Goal: Task Accomplishment & Management: Complete application form

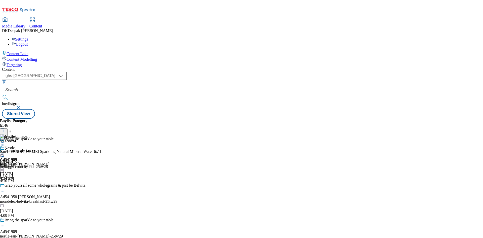
select select "ghs-[GEOGRAPHIC_DATA]"
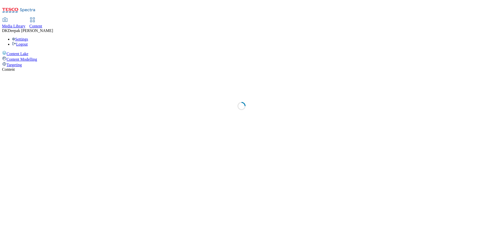
select select "ghs-[GEOGRAPHIC_DATA]"
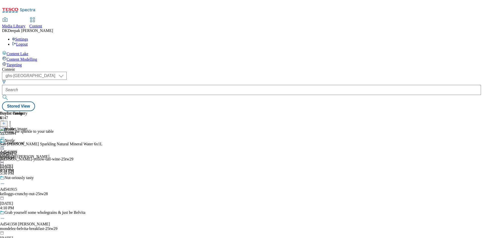
click at [6, 124] on icon at bounding box center [4, 126] width 4 height 4
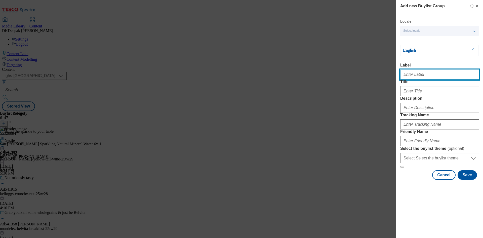
click at [424, 73] on input "Label" at bounding box center [439, 74] width 79 height 10
paste input "Ad542074"
type input "Ad542074"
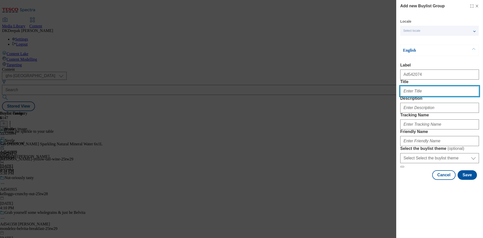
click at [415, 96] on input "Title" at bounding box center [439, 91] width 79 height 10
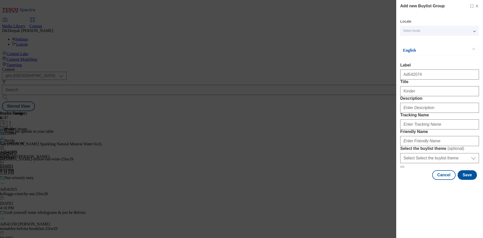
click at [420, 107] on form "Label Ad542074 Title Kinder Description Tracking Name Friendly Name Select the …" at bounding box center [439, 115] width 79 height 105
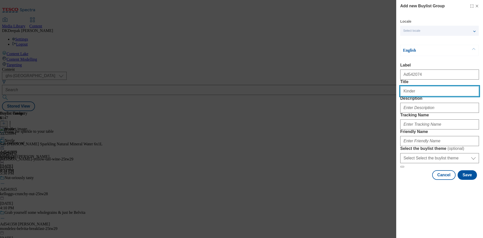
click at [420, 96] on input "Kinder" at bounding box center [439, 91] width 79 height 10
paste input "Crispy"
click at [414, 96] on input "Kinder Crispy" at bounding box center [439, 91] width 79 height 10
type input "Kinder Crispy"
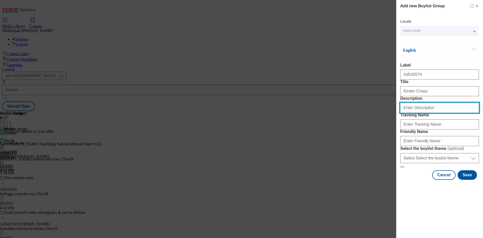
click at [436, 113] on input "Description" at bounding box center [439, 108] width 79 height 10
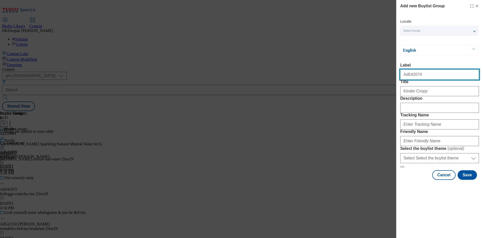
click at [415, 77] on input "Ad542074" at bounding box center [439, 74] width 79 height 10
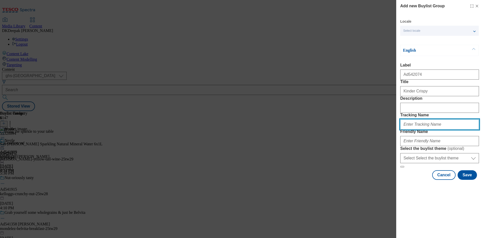
click at [418, 129] on input "Tracking Name" at bounding box center [439, 124] width 79 height 10
paste input "Ad542074"
type input "DH_AD542074"
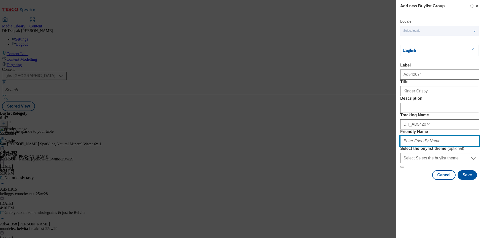
click at [413, 146] on input "Friendly Name" at bounding box center [439, 141] width 79 height 10
paste input "Ferrero"
click at [440, 146] on input "Ferrero-kinder-25tw" at bounding box center [439, 141] width 79 height 10
drag, startPoint x: 405, startPoint y: 177, endPoint x: 395, endPoint y: 176, distance: 10.1
click at [395, 176] on div "Add new Buylist Group Locale Select locale English Welsh English Label Ad542074…" at bounding box center [241, 119] width 483 height 238
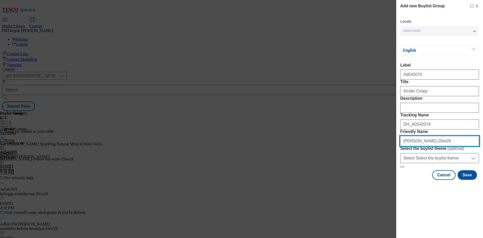
type input "ferrero-kinder-25tw29"
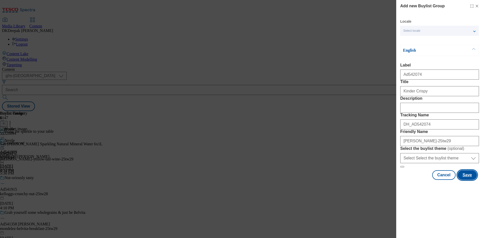
click at [471, 180] on button "Save" at bounding box center [467, 175] width 19 height 10
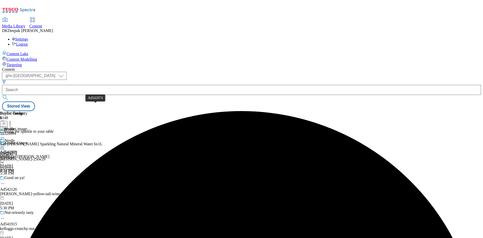
click at [86, 157] on div "ferrero-kinder-25tw29" at bounding box center [43, 159] width 86 height 5
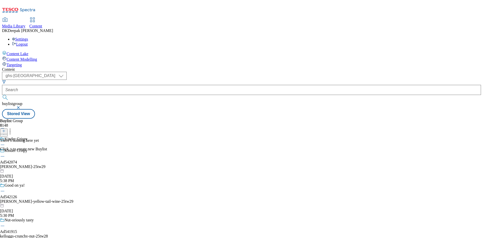
click at [8, 128] on button at bounding box center [4, 131] width 8 height 6
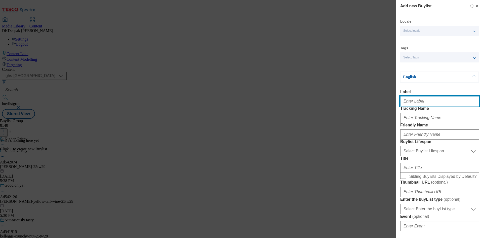
click at [427, 104] on input "Label" at bounding box center [439, 101] width 79 height 10
paste input "Ad542074"
type input "Ad542074"
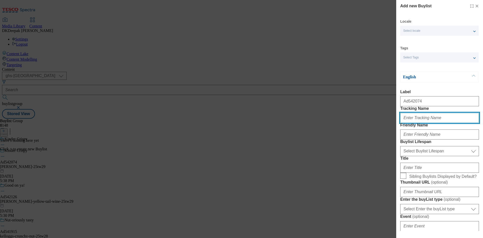
click at [428, 123] on input "Tracking Name" at bounding box center [439, 118] width 79 height 10
paste input "Ad542074"
type input "DH_AD542074"
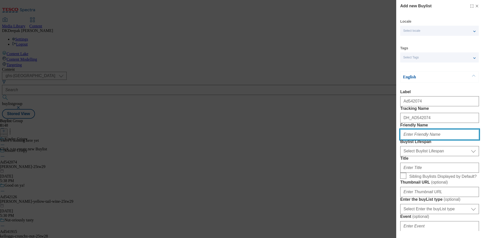
click at [420, 139] on input "Friendly Name" at bounding box center [439, 134] width 79 height 10
type input "ferrero"
click at [323, 88] on div "Add new Buylist Locale Select locale English Welsh Tags Select Tags fnf marketp…" at bounding box center [241, 119] width 483 height 238
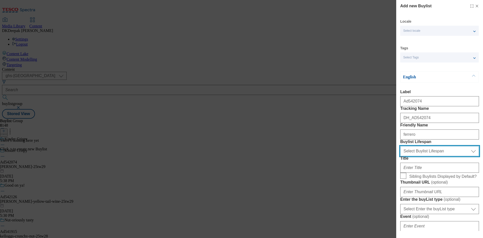
click at [444, 156] on select "Select Buylist Lifespan evergreen seasonal tactical" at bounding box center [439, 151] width 79 height 10
select select "tactical"
click at [400, 156] on select "Select Buylist Lifespan evergreen seasonal tactical" at bounding box center [439, 151] width 79 height 10
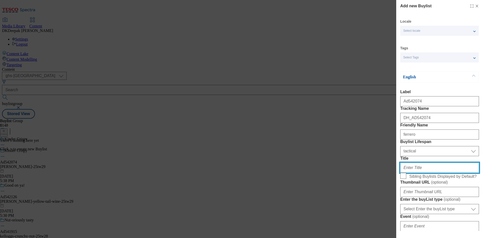
click at [432, 173] on input "Title" at bounding box center [439, 167] width 79 height 10
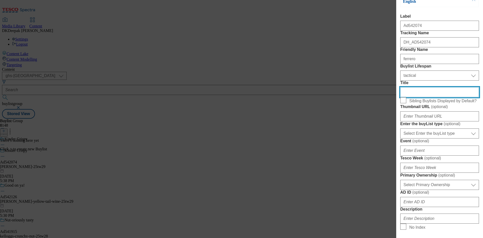
scroll to position [101, 0]
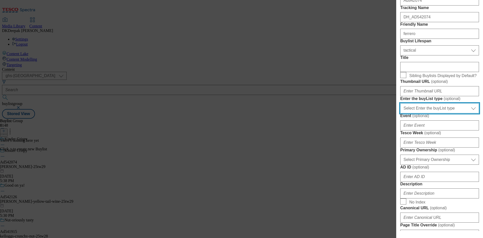
click at [428, 113] on select "Select Enter the buyList type event supplier funded long term >4 weeks supplier…" at bounding box center [439, 108] width 79 height 10
select select "supplier funded short term 1-3 weeks"
click at [400, 113] on select "Select Enter the buyList type event supplier funded long term >4 weeks supplier…" at bounding box center [439, 108] width 79 height 10
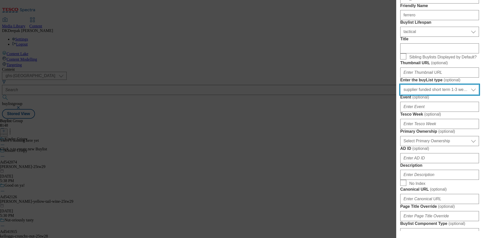
scroll to position [176, 0]
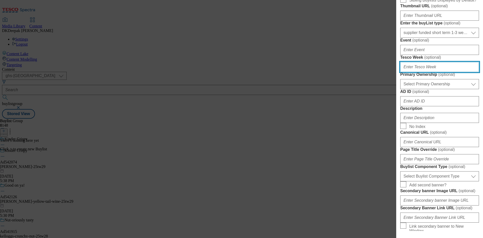
click at [417, 72] on input "Tesco Week ( optional )" at bounding box center [439, 67] width 79 height 10
type input "29"
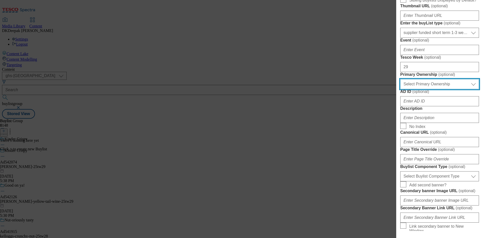
click at [423, 89] on select "Select Primary Ownership tesco dunnhumby" at bounding box center [439, 84] width 79 height 10
select select "dunnhumby"
click at [400, 89] on select "Select Primary Ownership tesco dunnhumby" at bounding box center [439, 84] width 79 height 10
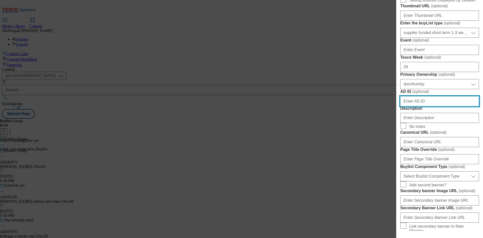
click at [433, 106] on input "AD ID ( optional )" at bounding box center [439, 101] width 79 height 10
paste input "Ad542074"
drag, startPoint x: 407, startPoint y: 191, endPoint x: 396, endPoint y: 191, distance: 10.6
click at [396, 191] on div "Add new Buylist Locale Select locale English Welsh Tags Select Tags fnf marketp…" at bounding box center [439, 115] width 87 height 231
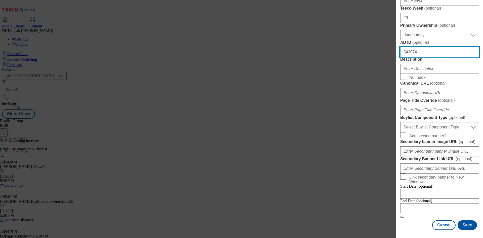
type input "542074"
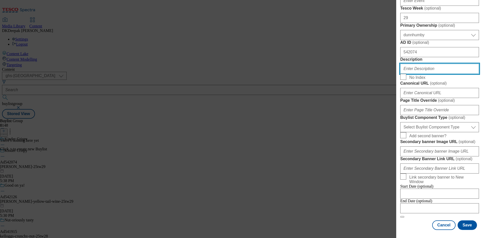
click at [418, 74] on input "Description" at bounding box center [439, 69] width 79 height 10
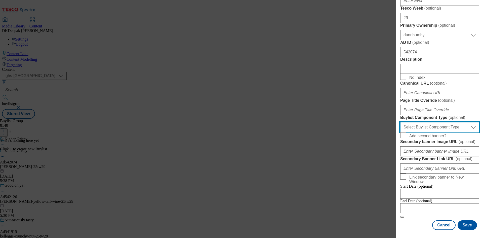
click at [439, 132] on select "Select Buylist Component Type Banner Competition Header Meal" at bounding box center [439, 127] width 79 height 10
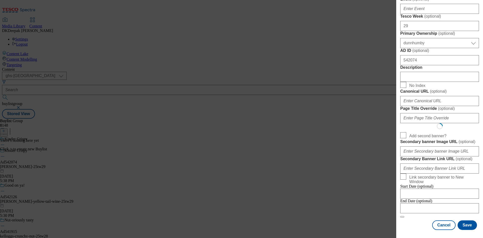
scroll to position [0, 0]
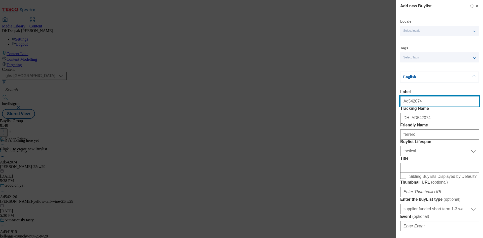
select select "Banner"
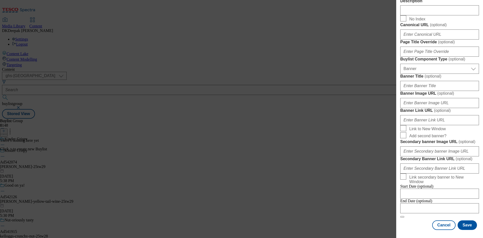
scroll to position [499, 0]
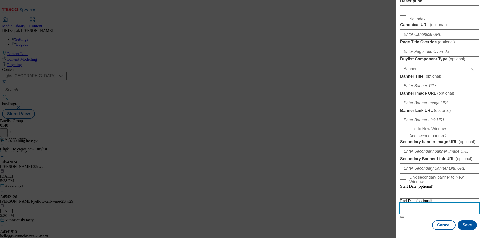
click at [419, 204] on input "Modal" at bounding box center [439, 208] width 79 height 10
select select "2025"
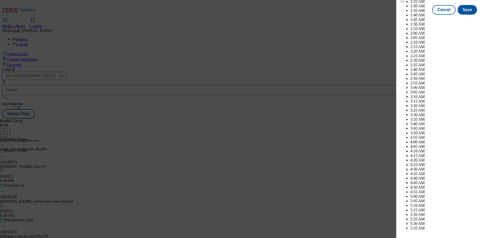
scroll to position [1961, 0]
select select "November"
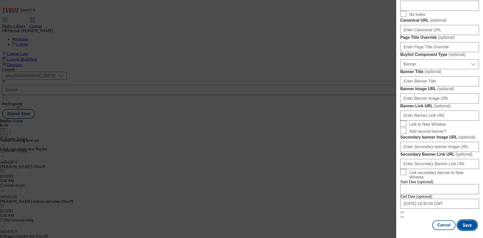
click at [461, 224] on button "Save" at bounding box center [467, 225] width 19 height 10
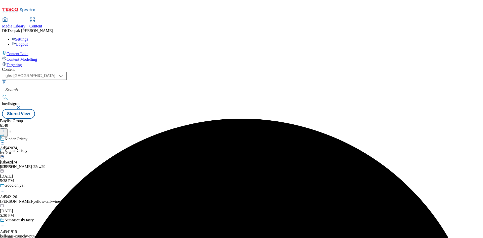
click at [17, 150] on div "ferrero" at bounding box center [8, 152] width 17 height 5
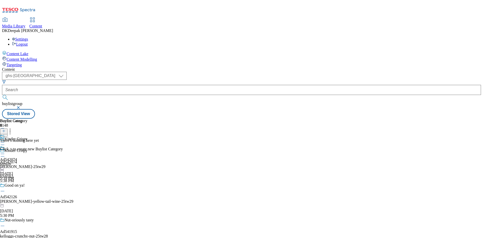
click at [8, 128] on button at bounding box center [4, 131] width 8 height 6
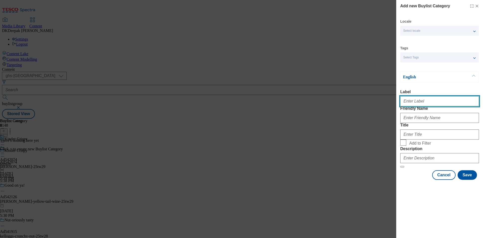
click at [415, 105] on input "Label" at bounding box center [439, 101] width 79 height 10
paste input "Ad542074"
type input "Ad542074"
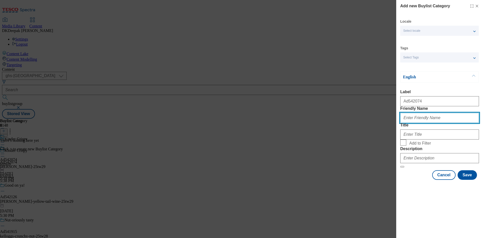
click at [417, 123] on input "Friendly Name" at bounding box center [439, 118] width 79 height 10
type input "ferroro-kinder"
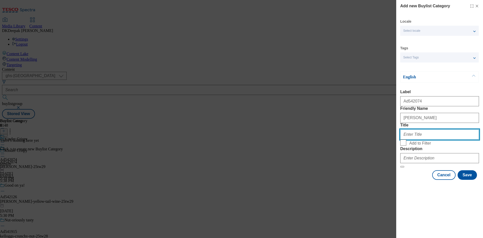
click at [434, 139] on input "Title" at bounding box center [439, 134] width 79 height 10
type input "Ferrero"
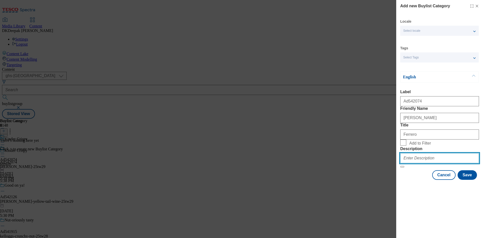
click at [415, 163] on input "Description" at bounding box center [439, 158] width 79 height 10
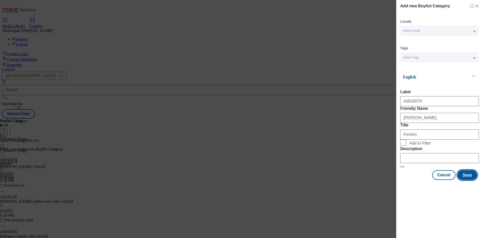
click at [466, 180] on button "Save" at bounding box center [467, 175] width 19 height 10
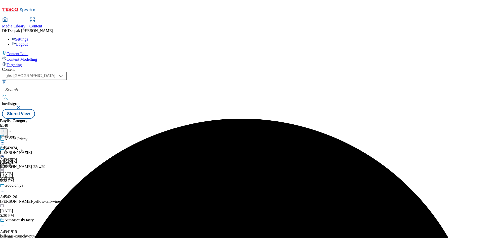
click at [32, 150] on div "ferroro-kinder" at bounding box center [16, 152] width 32 height 5
click at [8, 129] on div at bounding box center [4, 131] width 8 height 4
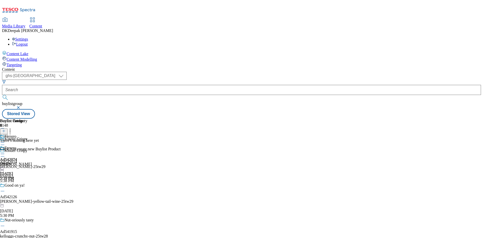
click at [8, 128] on button at bounding box center [4, 131] width 8 height 6
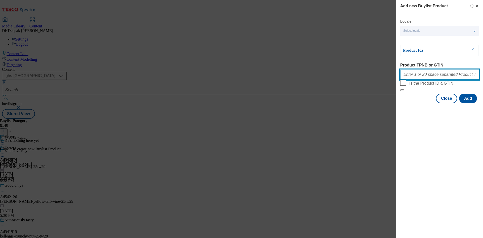
click at [436, 78] on input "Product TPNB or GTIN" at bounding box center [439, 74] width 79 height 10
paste input "96930481 96438649, 96930481 96438649, 96930481 96438649, 96930481 96438649, 969…"
type input "96930481 96438649, 96930481 96438649, 96930481 96438649, 96930481 96438649, 969…"
click at [463, 103] on button "Add" at bounding box center [468, 99] width 18 height 10
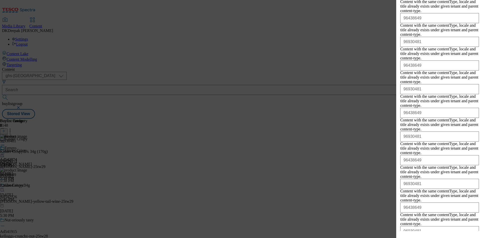
scroll to position [428, 0]
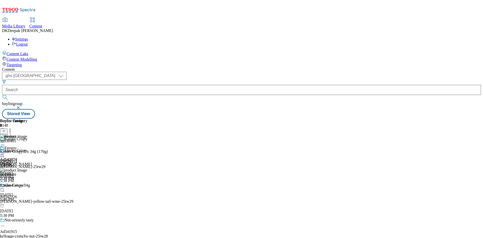
click at [5, 151] on icon at bounding box center [2, 153] width 5 height 5
click at [27, 186] on span "Preview" at bounding box center [22, 188] width 12 height 4
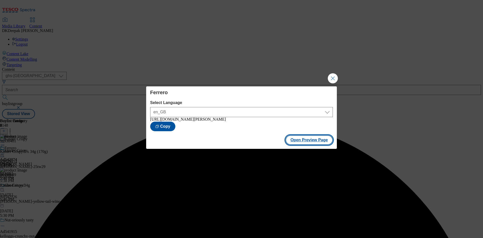
click at [322, 144] on button "Open Preview Page" at bounding box center [309, 140] width 48 height 10
click at [336, 73] on button "Close Modal" at bounding box center [333, 78] width 10 height 10
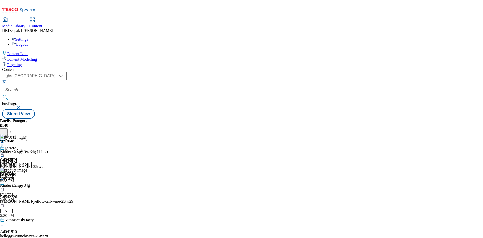
click at [5, 151] on icon at bounding box center [2, 153] width 5 height 5
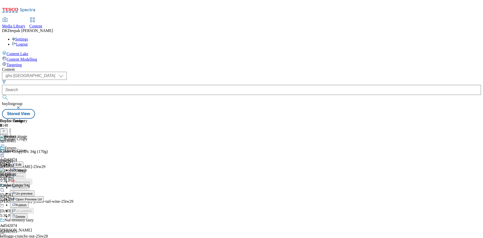
click at [23, 161] on button "Edit" at bounding box center [16, 164] width 13 height 6
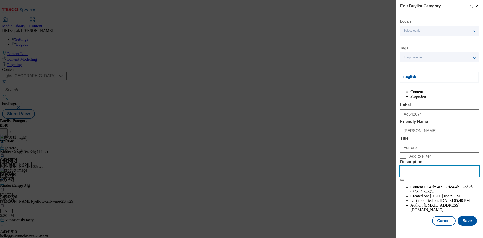
click at [418, 176] on input "Description" at bounding box center [439, 171] width 79 height 10
paste input "Kinder Crispy Wafer, Chocolate & Hazelnut Bar Multipack 5x 34g"
type input "Kinder Crispy Wafer, Chocolate & Hazelnut Bar Multipack 5x 34g"
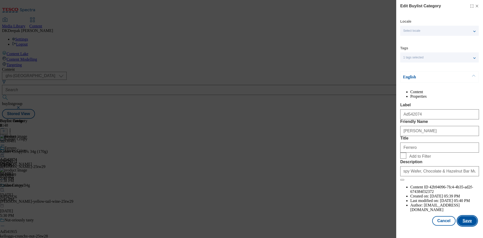
click at [462, 224] on button "Save" at bounding box center [467, 221] width 19 height 10
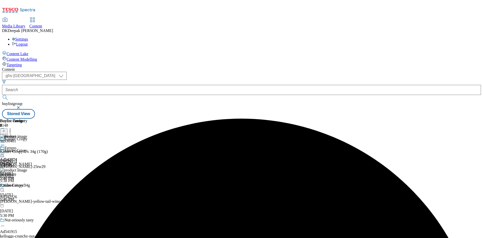
click at [5, 151] on icon at bounding box center [2, 153] width 5 height 5
click at [23, 161] on button "Edit" at bounding box center [16, 164] width 13 height 6
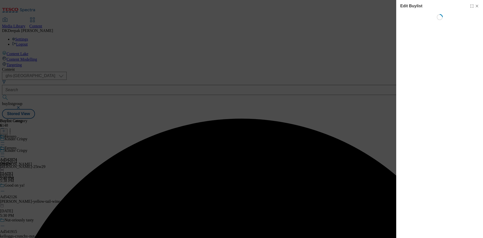
select select "tactical"
select select "supplier funded short term 1-3 weeks"
select select "dunnhumby"
select select "Banner"
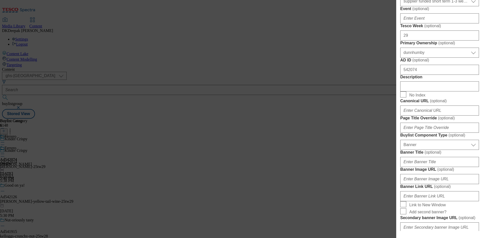
scroll to position [252, 0]
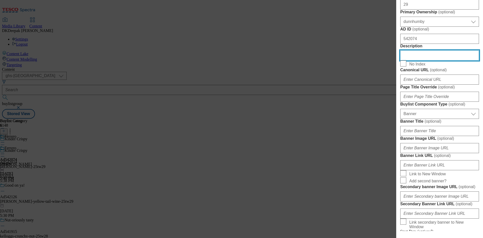
click at [425, 60] on input "Description" at bounding box center [439, 55] width 79 height 10
paste input "Kinder Crispy Wafer, Chocolate & Hazelnut Bar Multipack 5x 34g"
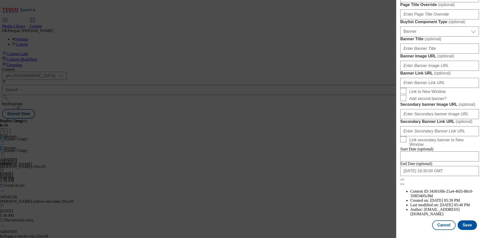
scroll to position [521, 0]
type input "Kinder Crispy Wafer, Chocolate & Hazelnut Bar Multipack 5x 34g"
click at [462, 224] on button "Save" at bounding box center [467, 225] width 19 height 10
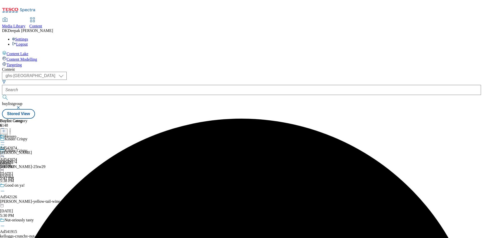
click at [5, 154] on icon at bounding box center [2, 156] width 5 height 5
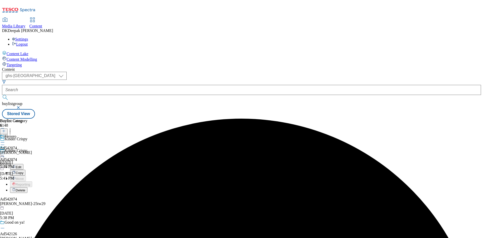
click at [23, 165] on div "Edit" at bounding box center [16, 167] width 13 height 4
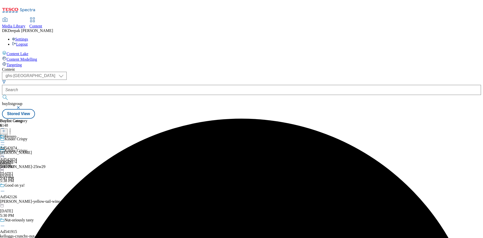
click at [5, 154] on icon at bounding box center [2, 156] width 5 height 5
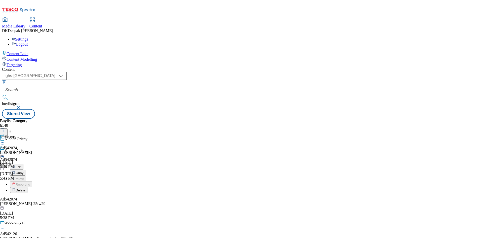
click at [23, 164] on button "Edit" at bounding box center [16, 167] width 13 height 6
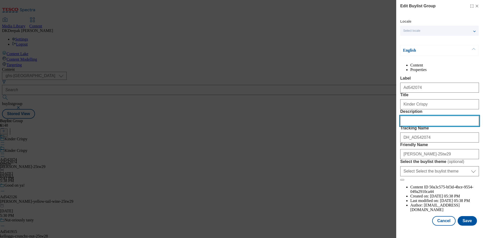
click at [432, 126] on input "Description" at bounding box center [439, 121] width 79 height 10
paste input "Kinder Crispy Wafer, Chocolate & Hazelnut Bar Multipack 5x 34g"
type input "Kinder Crispy Wafer, Chocolate & Hazelnut Bar Multipack 5x 34g"
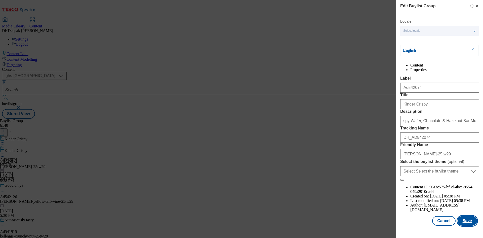
scroll to position [0, 0]
click at [460, 222] on button "Save" at bounding box center [467, 221] width 19 height 10
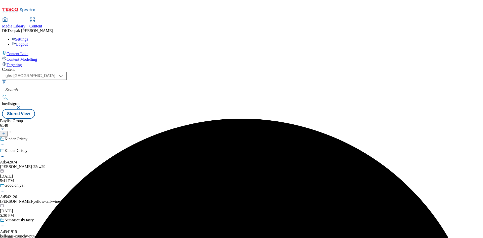
click at [86, 164] on div "ferrero-kinder-25tw29" at bounding box center [43, 166] width 86 height 5
click at [17, 150] on div "ferrero" at bounding box center [8, 152] width 17 height 5
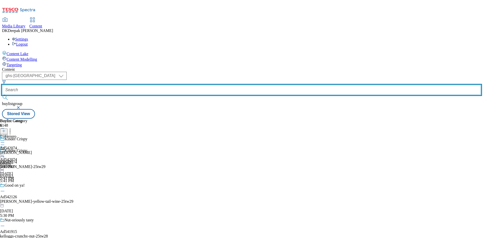
click at [131, 85] on input "text" at bounding box center [241, 90] width 479 height 10
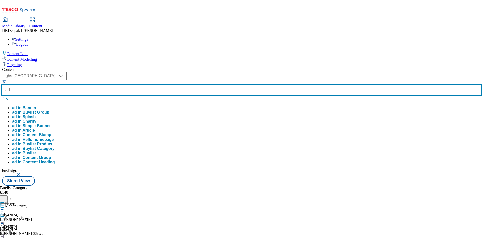
paste input "541631"
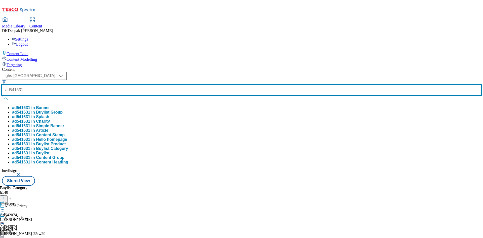
type input "ad541631"
click at [2, 95] on button "submit" at bounding box center [5, 97] width 7 height 5
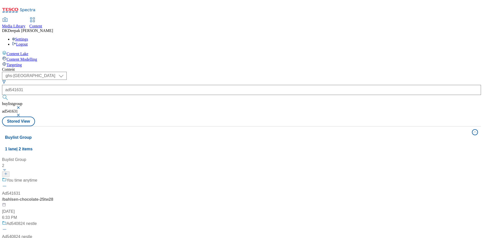
click at [65, 196] on div "/ bahlsen-chocolate-25tw28" at bounding box center [33, 199] width 63 height 6
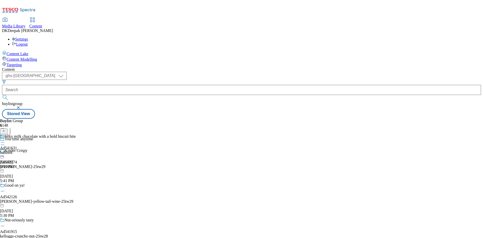
click at [76, 134] on div "Silky milk chocolate with a bold biscuit bite Ad541631 bahlsen Aug 22, 2025 6:5…" at bounding box center [38, 151] width 76 height 35
click at [5, 142] on icon at bounding box center [2, 144] width 5 height 5
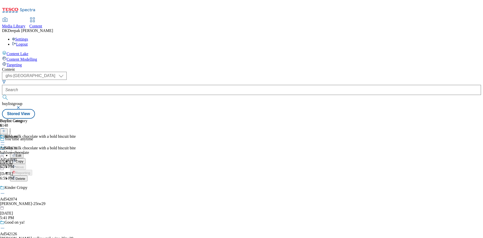
click at [23, 152] on button "Edit" at bounding box center [16, 155] width 13 height 6
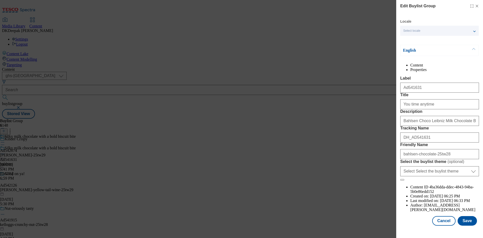
click at [275, 99] on div "Edit Buylist Group Locale Select locale English Welsh English Content Propertie…" at bounding box center [241, 119] width 483 height 238
click at [220, 95] on div "Edit Buylist Group Locale Select locale English Welsh English Content Propertie…" at bounding box center [241, 119] width 483 height 238
click at [475, 6] on icon "Modal" at bounding box center [477, 6] width 4 height 4
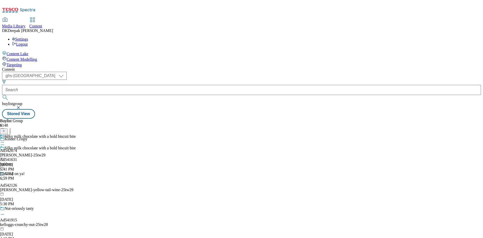
click at [76, 162] on div "bahlsen" at bounding box center [38, 164] width 76 height 5
click at [3, 153] on circle at bounding box center [2, 153] width 1 height 1
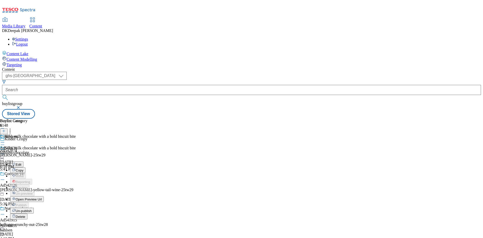
click at [23, 161] on button "Edit" at bounding box center [16, 164] width 13 height 6
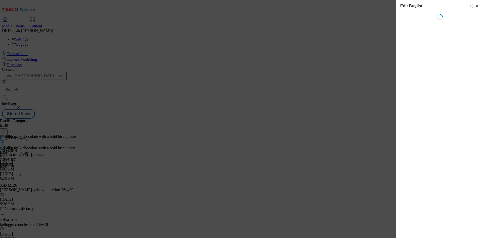
select select "tactical"
select select "supplier funded short term 1-3 weeks"
select select "dunnhumby"
select select "Banner"
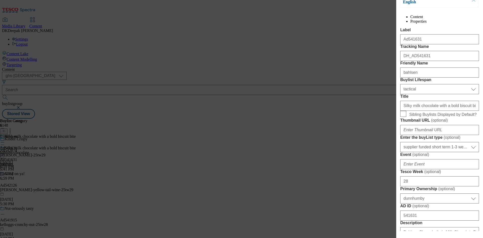
scroll to position [75, 0]
click at [473, 2] on button "Modal" at bounding box center [474, 1] width 10 height 11
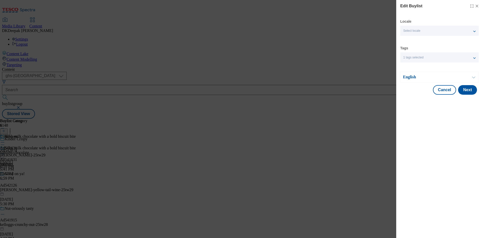
scroll to position [0, 0]
click at [477, 6] on line "Modal" at bounding box center [477, 6] width 2 height 2
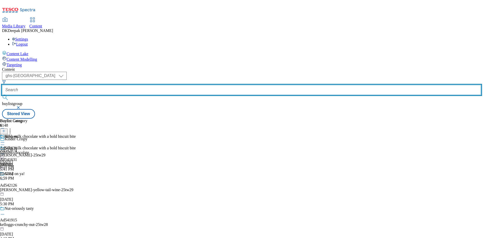
click at [114, 85] on input "text" at bounding box center [241, 90] width 479 height 10
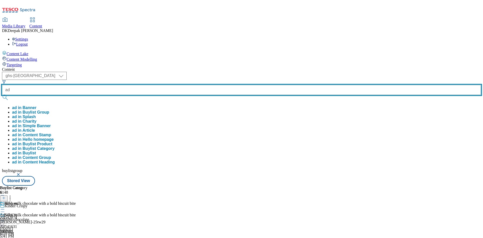
paste input "542075"
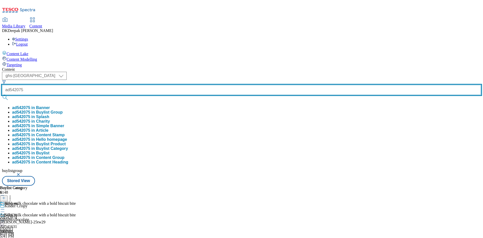
type input "ad542075"
click at [2, 95] on button "submit" at bounding box center [5, 97] width 7 height 5
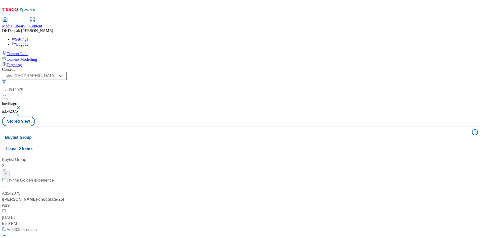
click at [65, 177] on div "Try the Golden experience" at bounding box center [33, 183] width 63 height 13
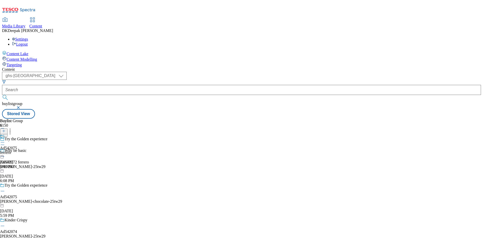
click at [5, 188] on icon at bounding box center [2, 190] width 5 height 5
click at [23, 198] on button "Edit" at bounding box center [16, 201] width 13 height 6
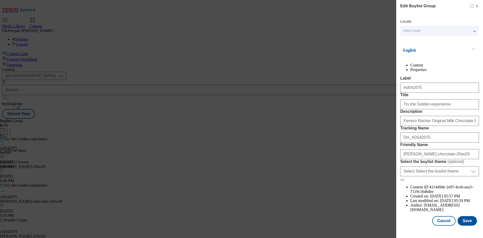
scroll to position [19, 0]
click at [437, 225] on button "Cancel" at bounding box center [443, 221] width 23 height 10
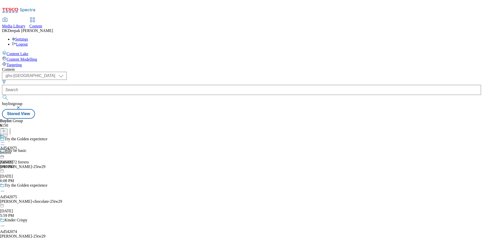
scroll to position [0, 0]
click at [17, 150] on div "ferrero" at bounding box center [8, 152] width 17 height 5
click at [5, 151] on icon at bounding box center [2, 153] width 5 height 5
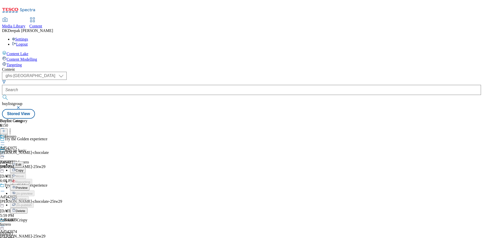
click at [23, 161] on button "Edit" at bounding box center [16, 164] width 13 height 6
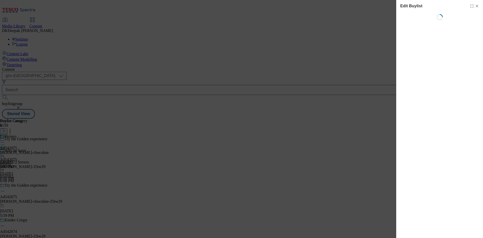
select select "tactical"
select select "supplier funded short term 1-3 weeks"
select select "dunnhumby"
select select "Banner"
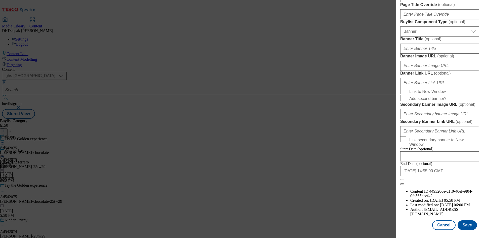
scroll to position [521, 0]
click at [440, 224] on button "Cancel" at bounding box center [443, 225] width 23 height 10
select select "tactical"
select select "supplier funded short term 1-3 weeks"
select select "dunnhumby"
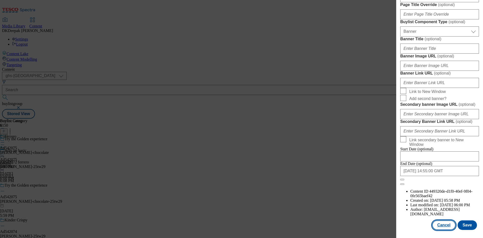
select select "Banner"
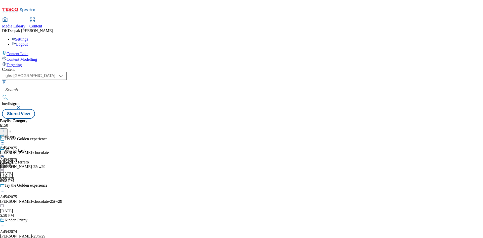
scroll to position [408, 0]
click at [49, 150] on div "ferrero-rocher-chocolate" at bounding box center [24, 152] width 49 height 5
click at [5, 151] on icon at bounding box center [2, 153] width 5 height 5
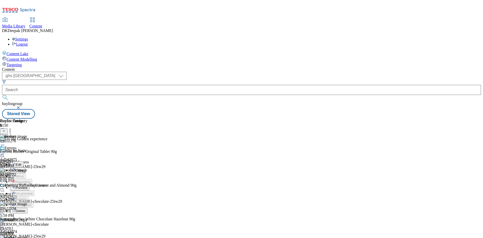
click at [27, 186] on span "Preview" at bounding box center [22, 188] width 12 height 4
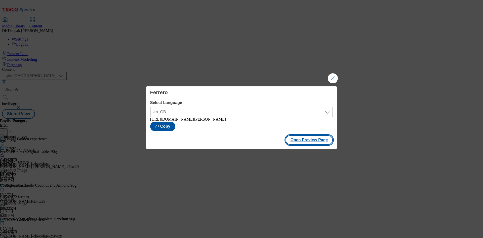
click at [304, 142] on button "Open Preview Page" at bounding box center [309, 140] width 48 height 10
click at [334, 74] on button "Close Modal" at bounding box center [333, 78] width 10 height 10
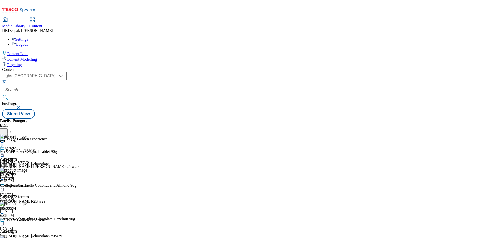
click at [5, 151] on icon at bounding box center [2, 153] width 5 height 5
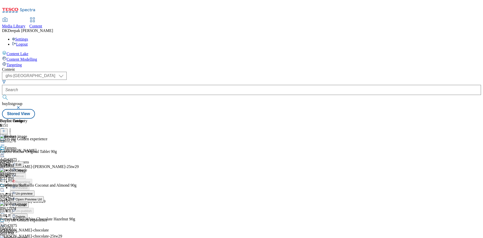
click at [27, 203] on span "Publish" at bounding box center [21, 205] width 11 height 4
